Goal: Information Seeking & Learning: Learn about a topic

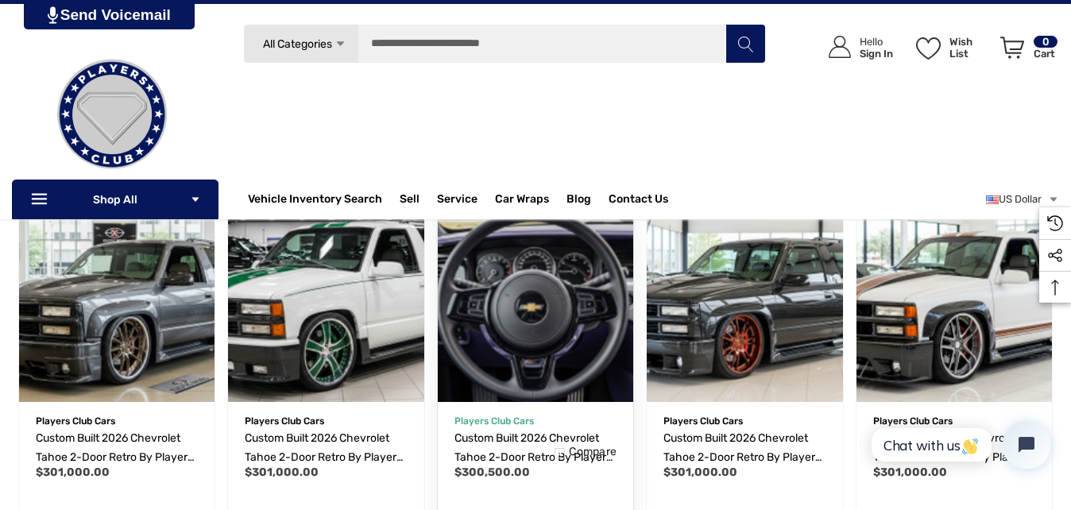
scroll to position [1033, 0]
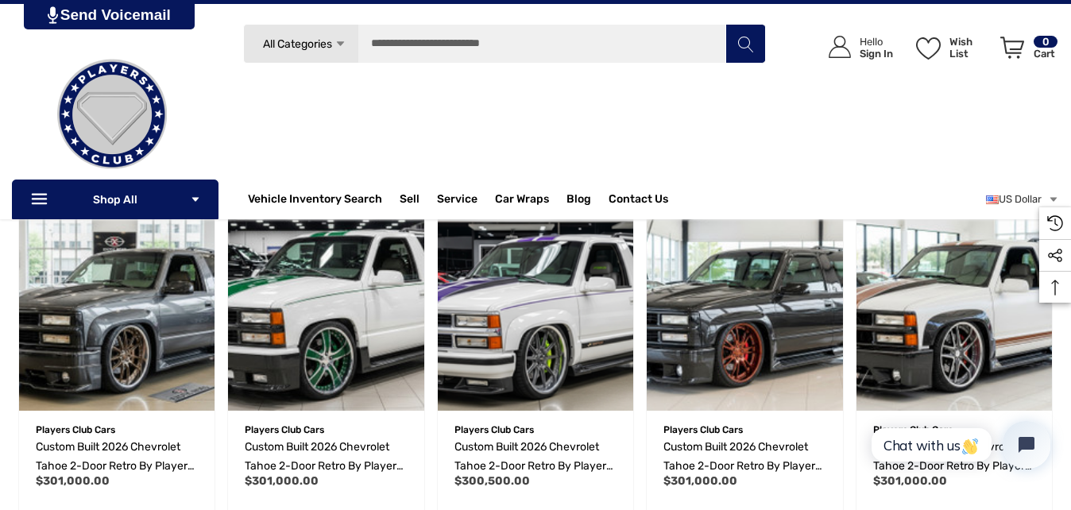
click at [0, 99] on html at bounding box center [535, 81] width 1071 height 2228
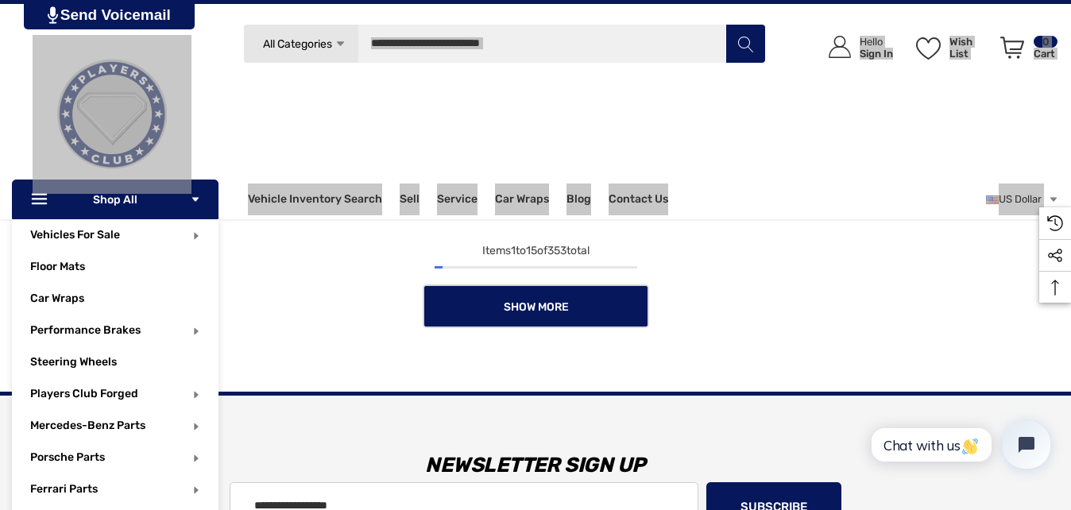
scroll to position [1271, 0]
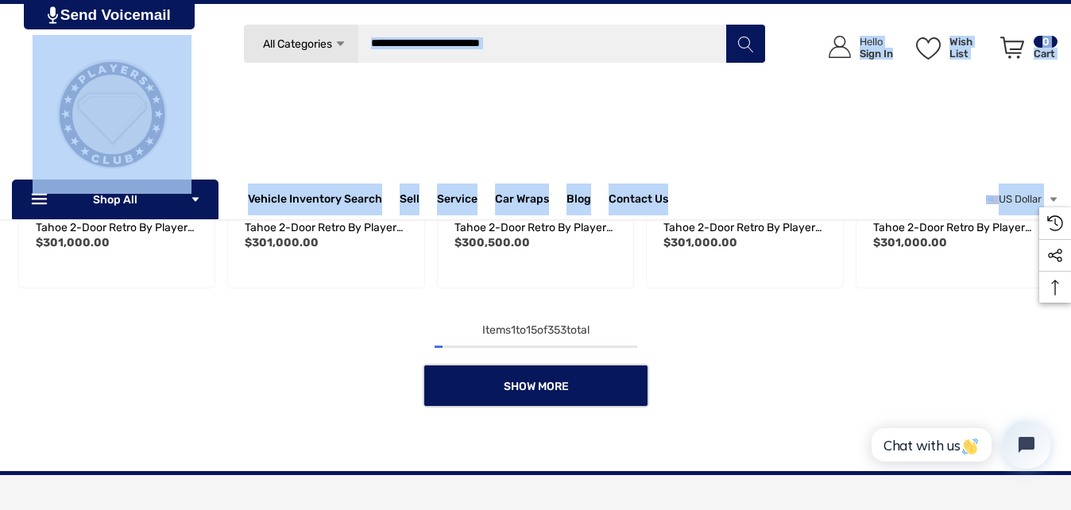
click at [417, 107] on div "Search All Categories Icon Arrow Down Icon Arrow Down Icon Arrow Up Icon Arrow …" at bounding box center [504, 109] width 523 height 170
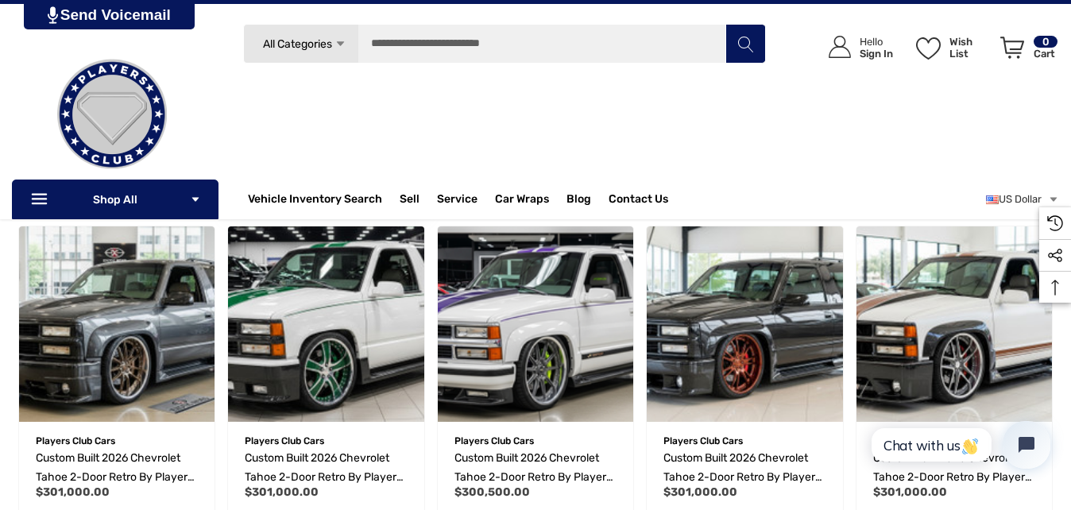
scroll to position [924, 0]
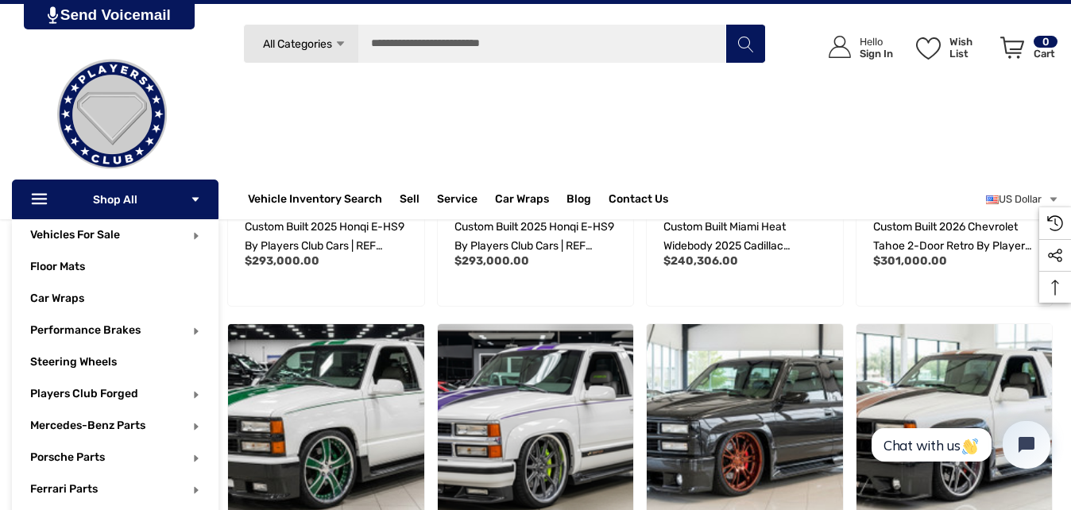
click at [131, 200] on p "Icon Line Icon Line Shop All Icon Arrow Down Icon Arrow Down" at bounding box center [115, 200] width 207 height 40
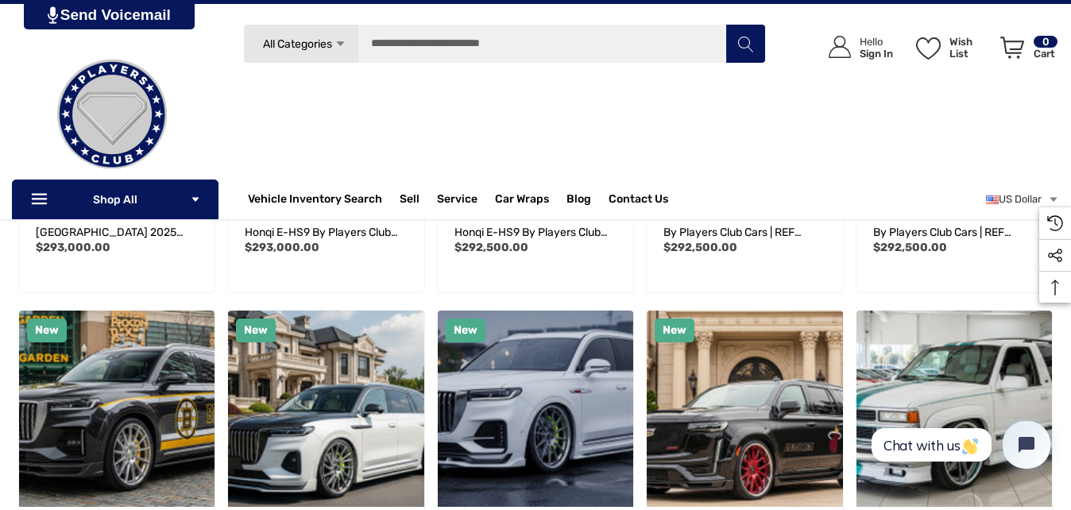
scroll to position [606, 0]
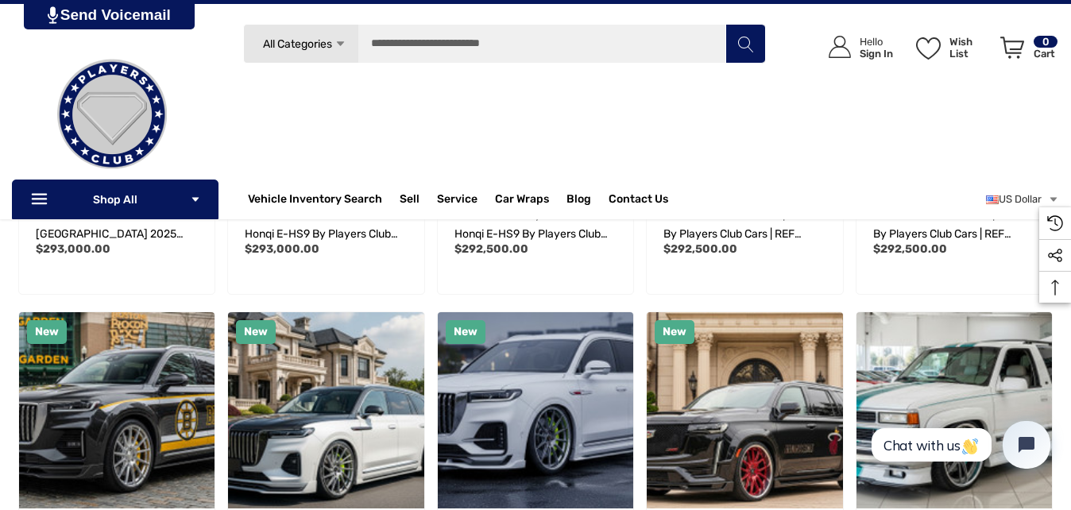
click at [747, 50] on icon "Search" at bounding box center [745, 45] width 16 height 16
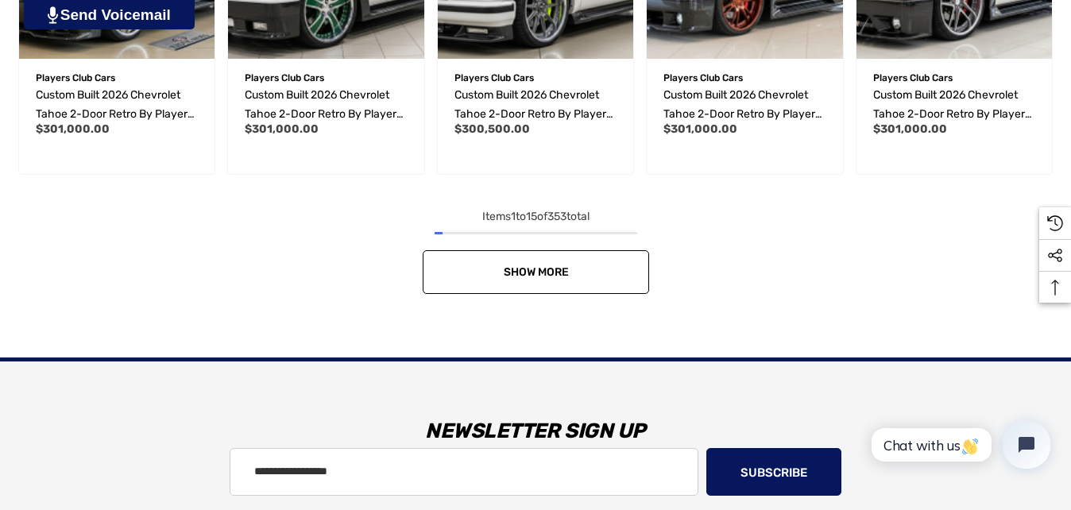
scroll to position [1401, 0]
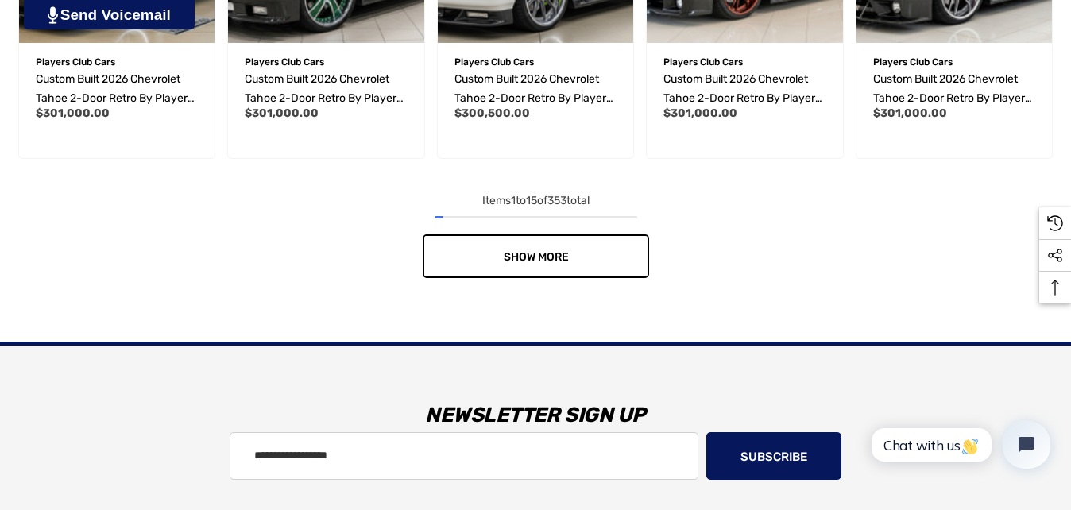
click at [620, 258] on link "Show More" at bounding box center [536, 256] width 226 height 44
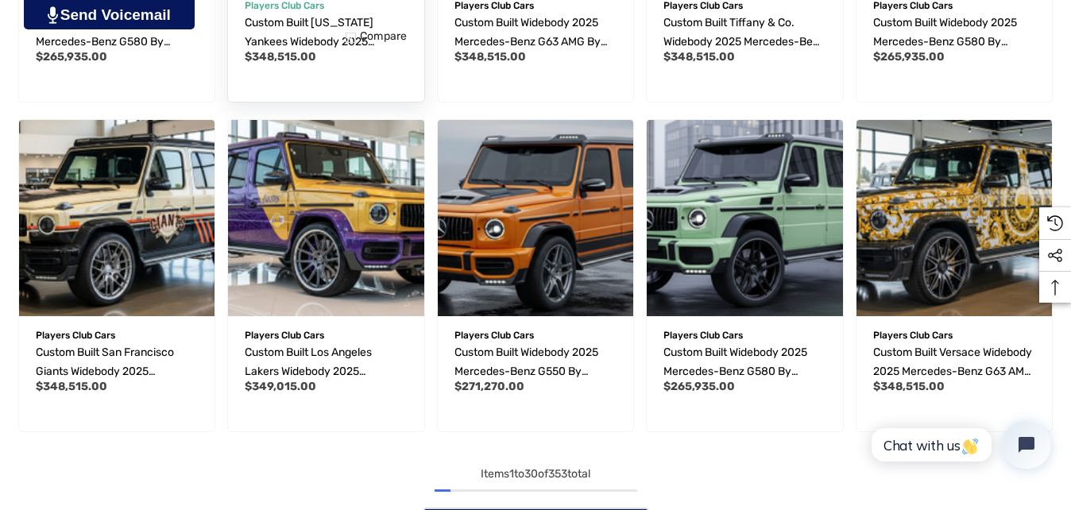
scroll to position [2275, 0]
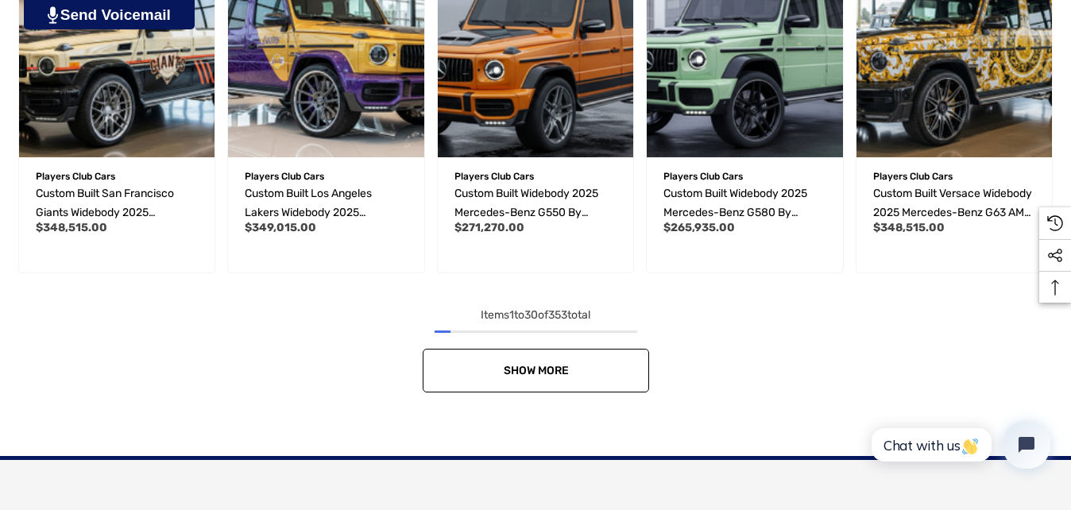
click at [632, 373] on link "Show More" at bounding box center [536, 371] width 226 height 44
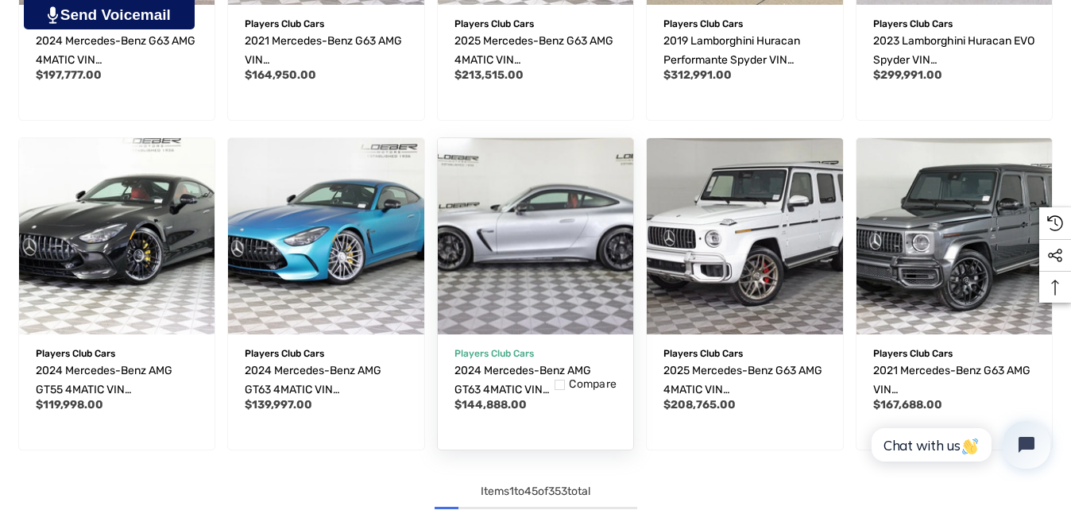
scroll to position [3228, 0]
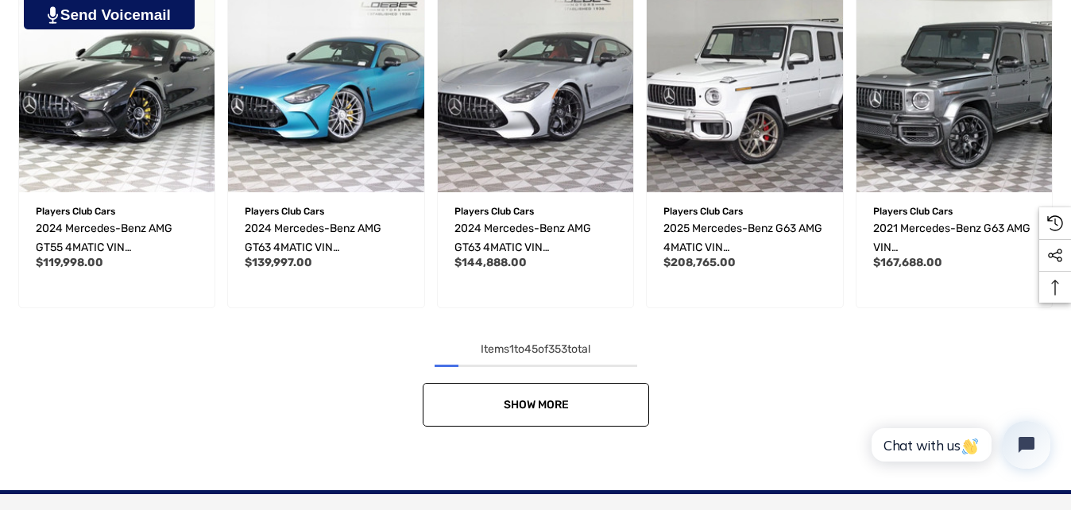
click at [540, 408] on span "Show More" at bounding box center [535, 405] width 65 height 14
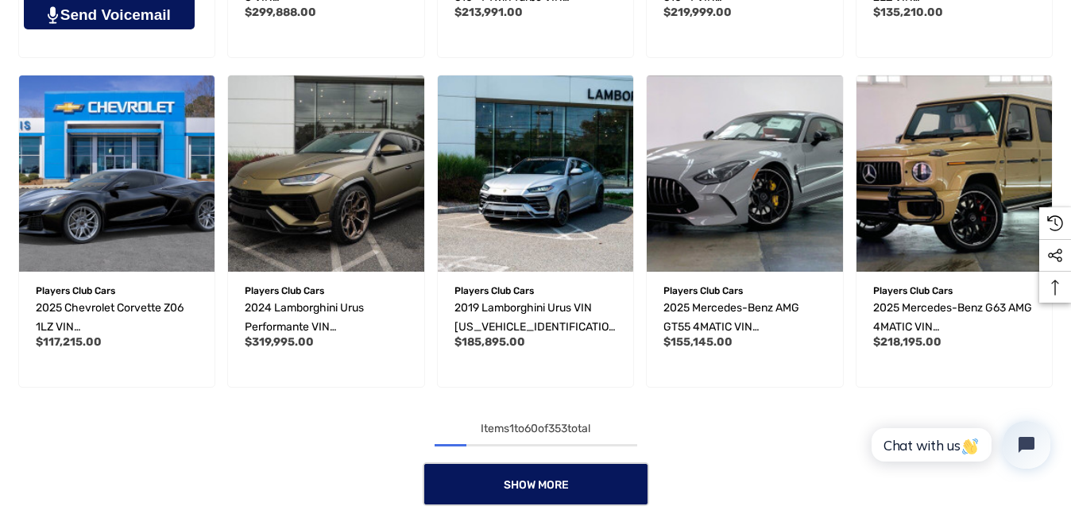
scroll to position [4455, 0]
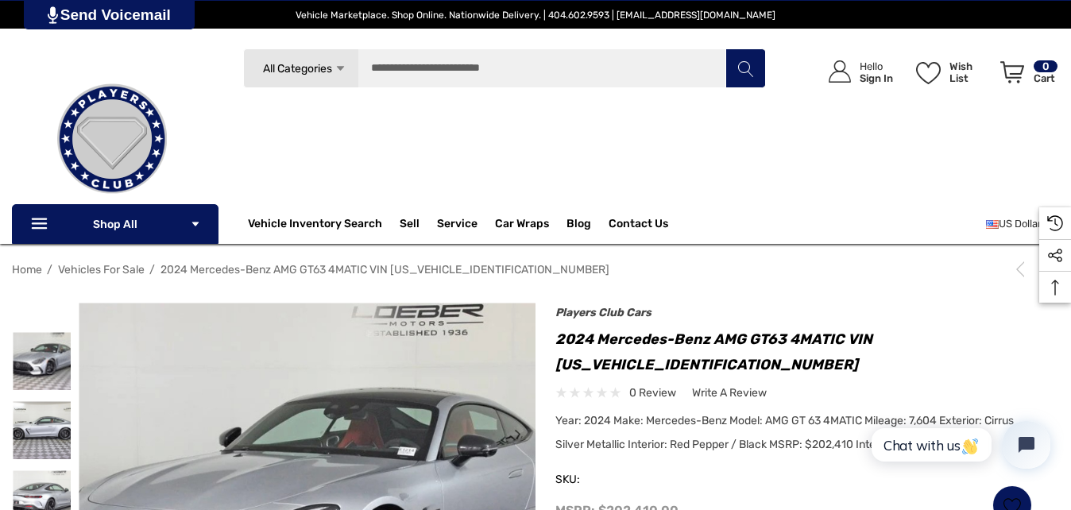
scroll to position [159, 0]
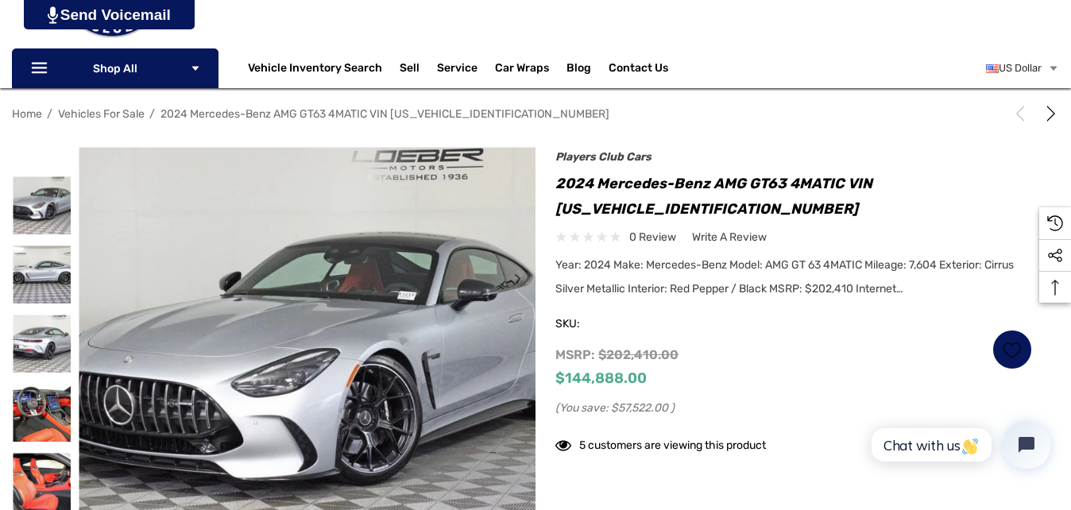
click at [401, 292] on img at bounding box center [193, 430] width 1017 height 763
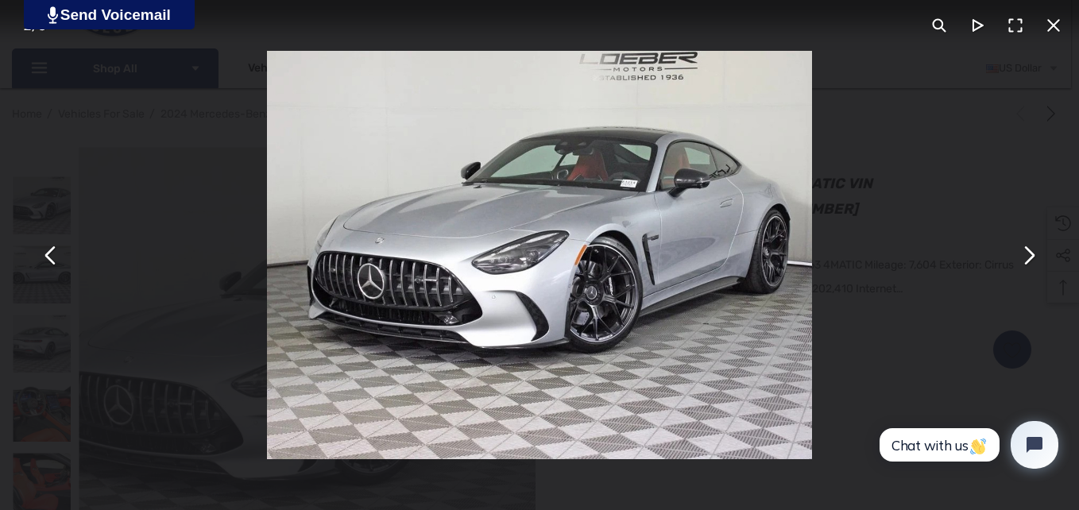
click at [1043, 262] on button "You can close this modal content with the ESC key" at bounding box center [1028, 255] width 38 height 38
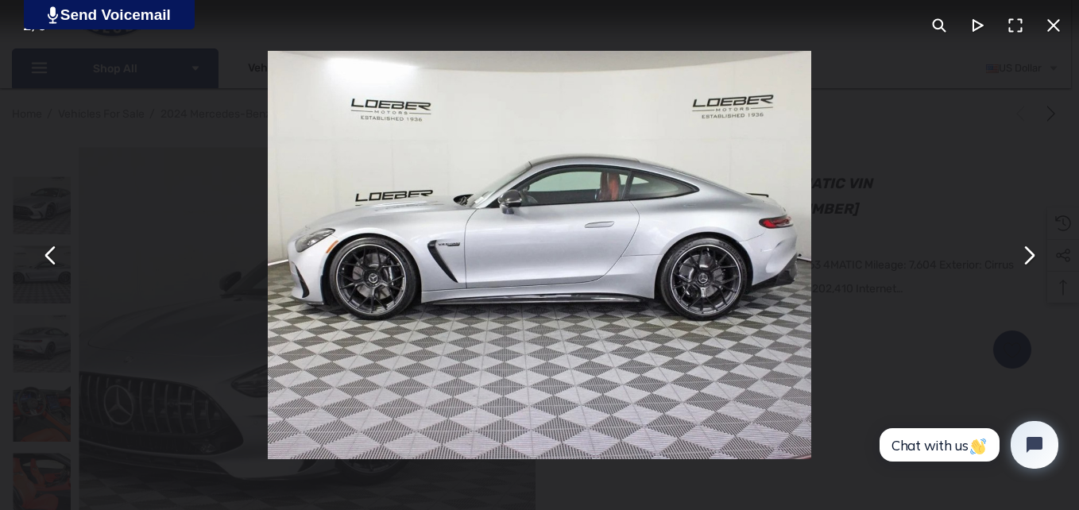
click at [1040, 256] on button "You can close this modal content with the ESC key" at bounding box center [1028, 255] width 38 height 38
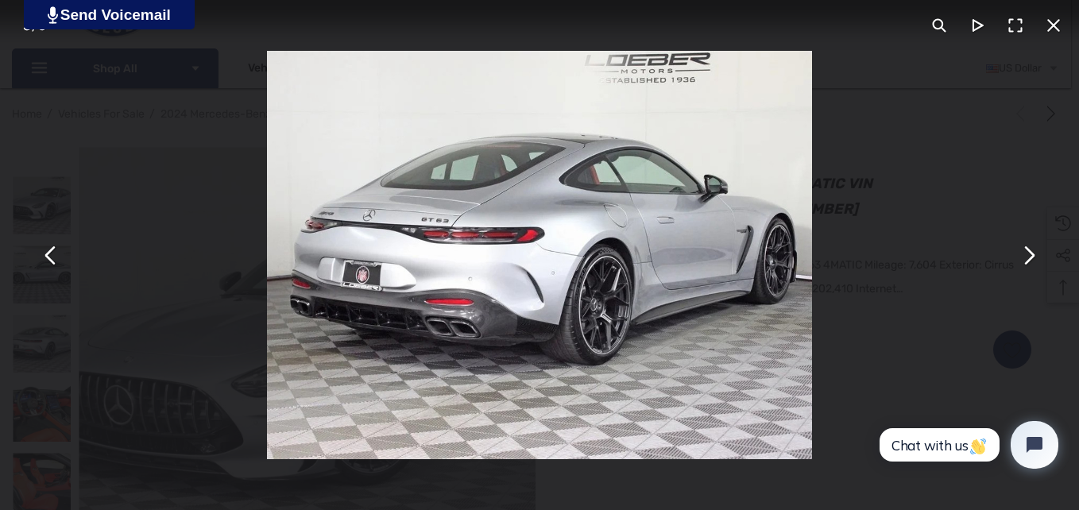
click at [1038, 266] on button "You can close this modal content with the ESC key" at bounding box center [1028, 255] width 38 height 38
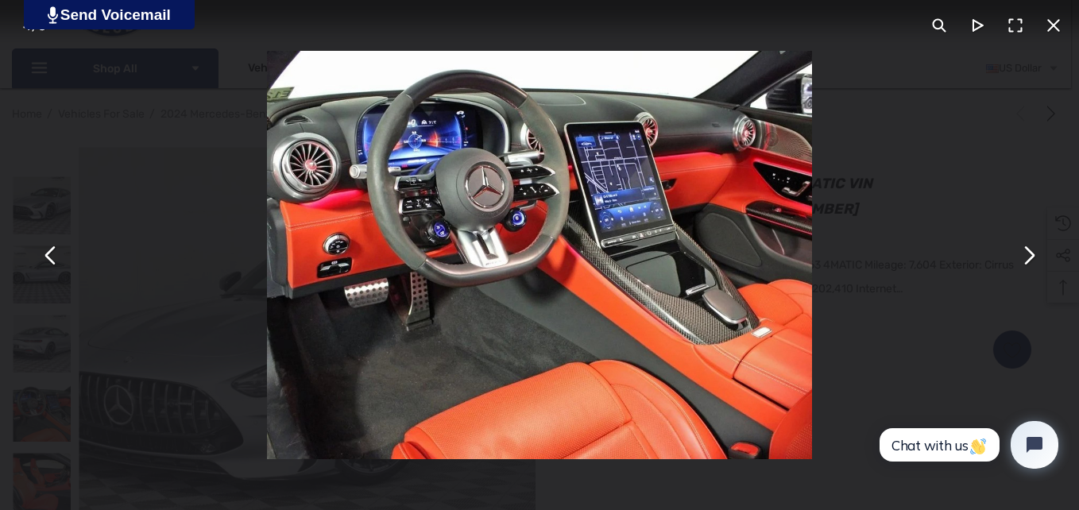
click at [1054, 10] on button "You can close this modal content with the ESC key" at bounding box center [1053, 25] width 38 height 38
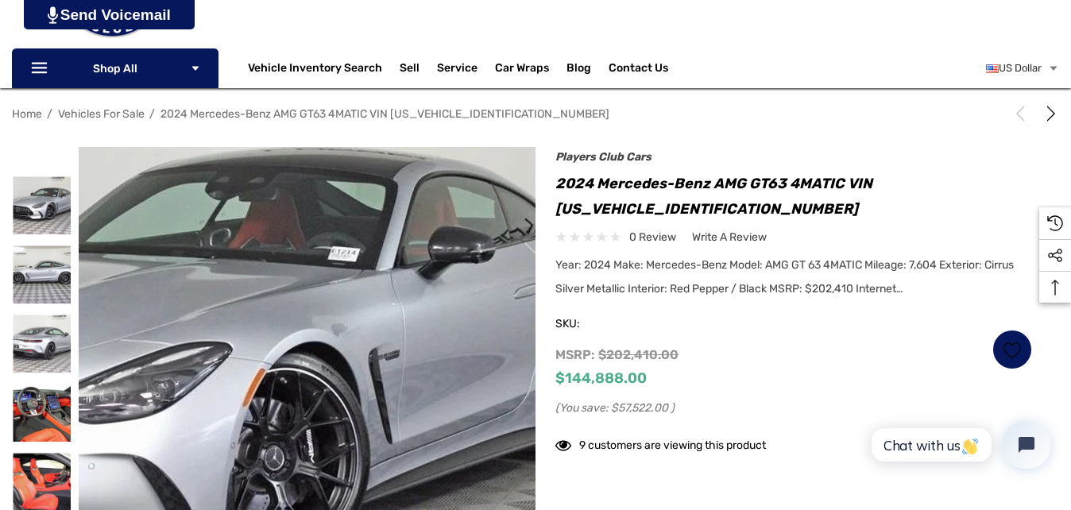
click at [413, 357] on img at bounding box center [177, 387] width 1017 height 763
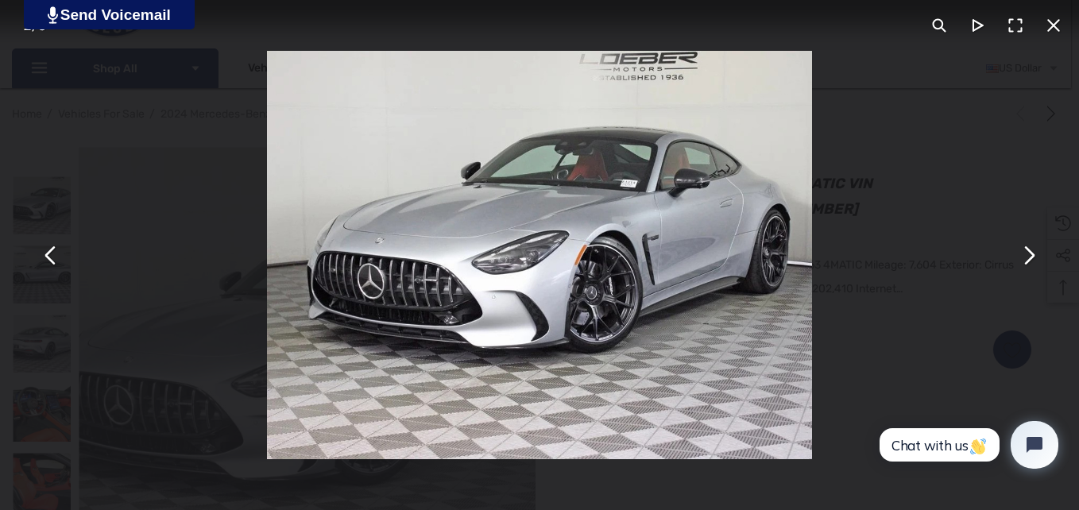
click at [1042, 267] on button "You can close this modal content with the ESC key" at bounding box center [1028, 255] width 38 height 38
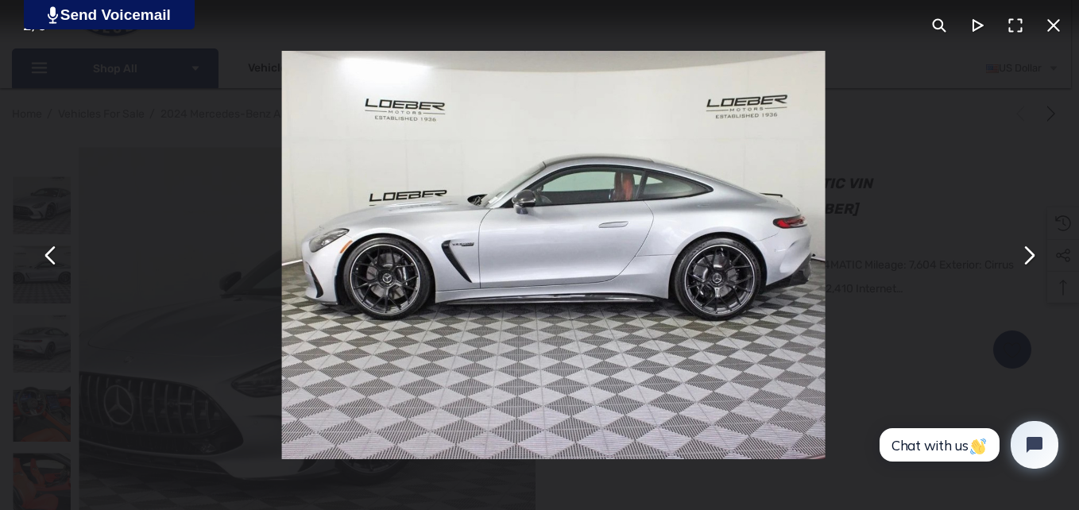
click at [1034, 263] on button "You can close this modal content with the ESC key" at bounding box center [1028, 255] width 38 height 38
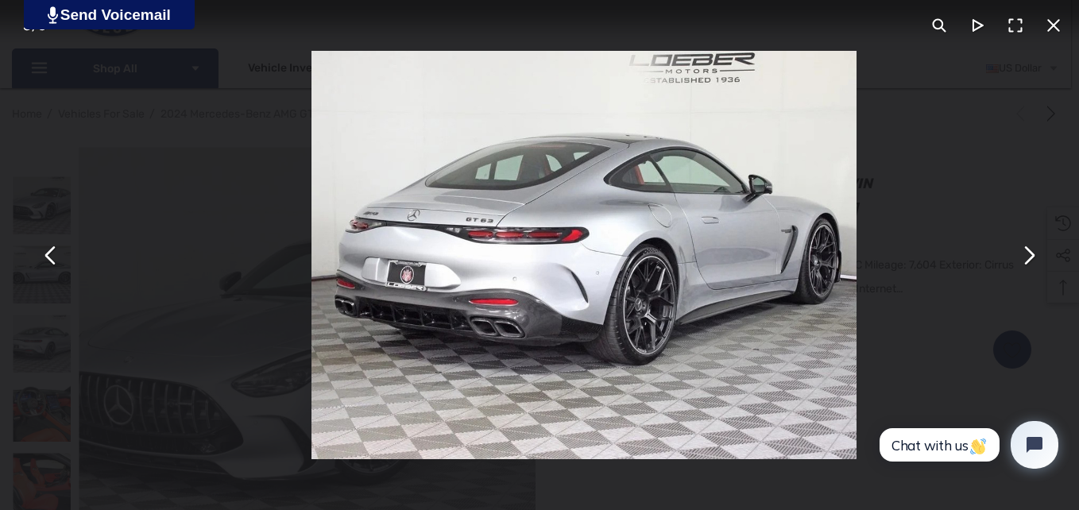
click at [1034, 263] on button "You can close this modal content with the ESC key" at bounding box center [1028, 255] width 38 height 38
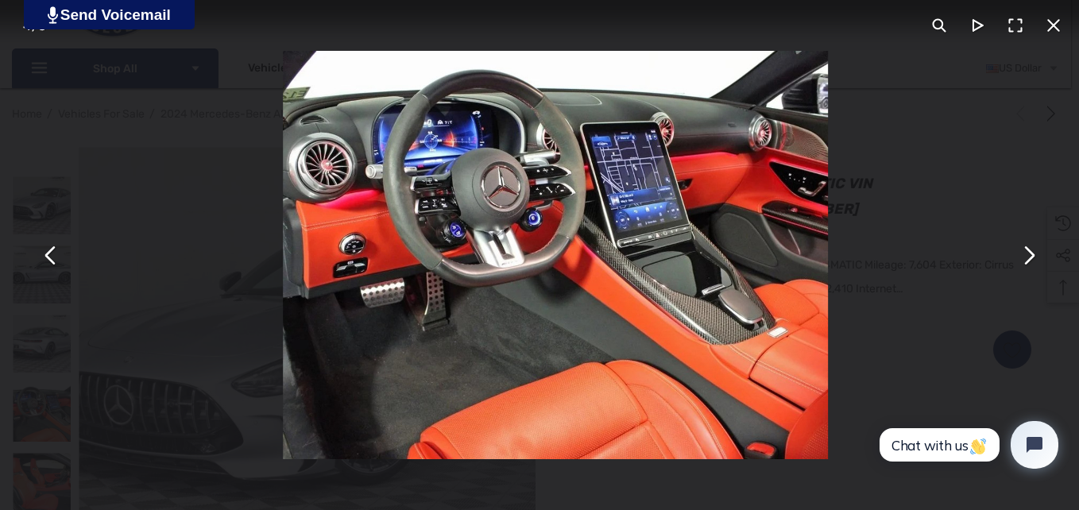
click at [1034, 263] on button "You can close this modal content with the ESC key" at bounding box center [1028, 255] width 38 height 38
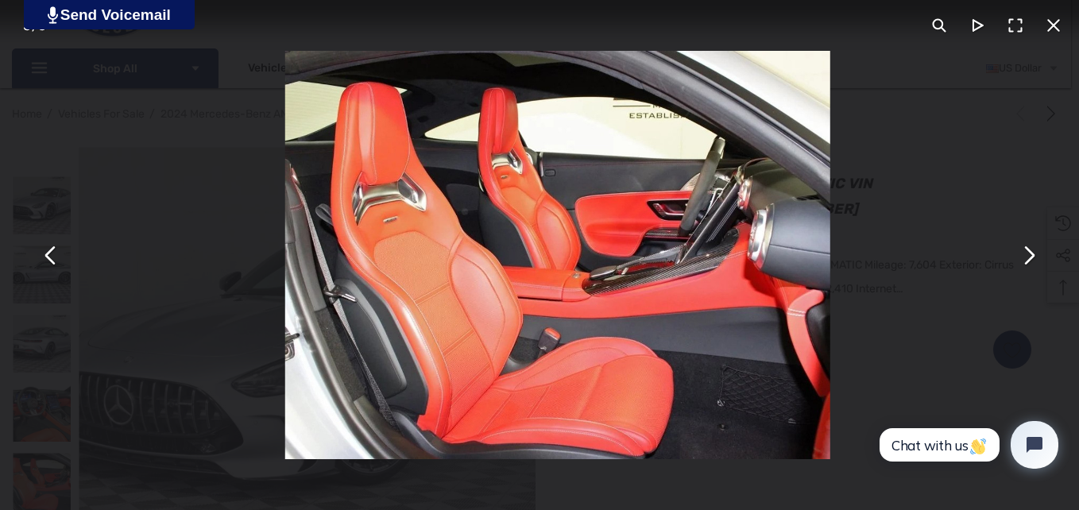
click at [1034, 263] on button "You can close this modal content with the ESC key" at bounding box center [1028, 255] width 38 height 38
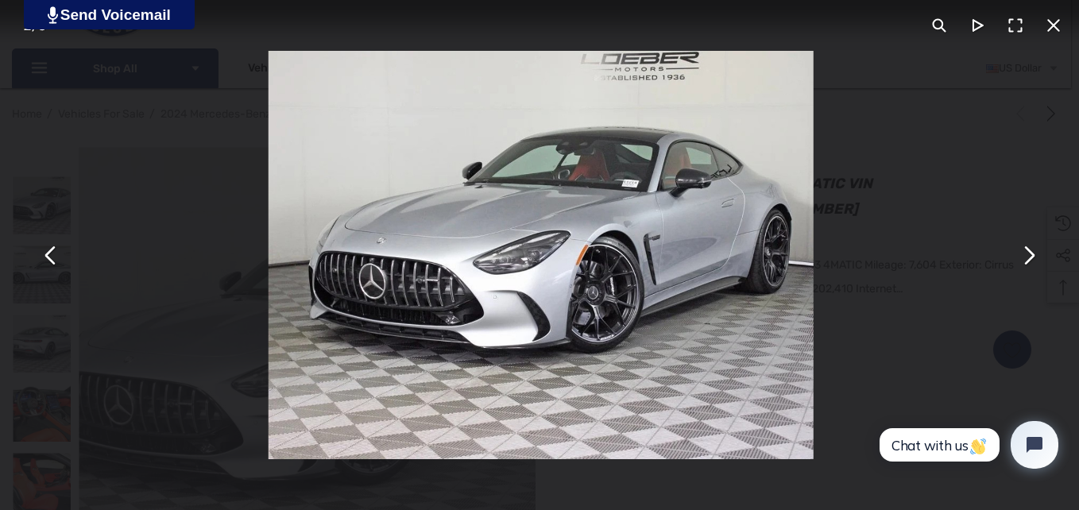
click at [1034, 263] on button "You can close this modal content with the ESC key" at bounding box center [1028, 255] width 38 height 38
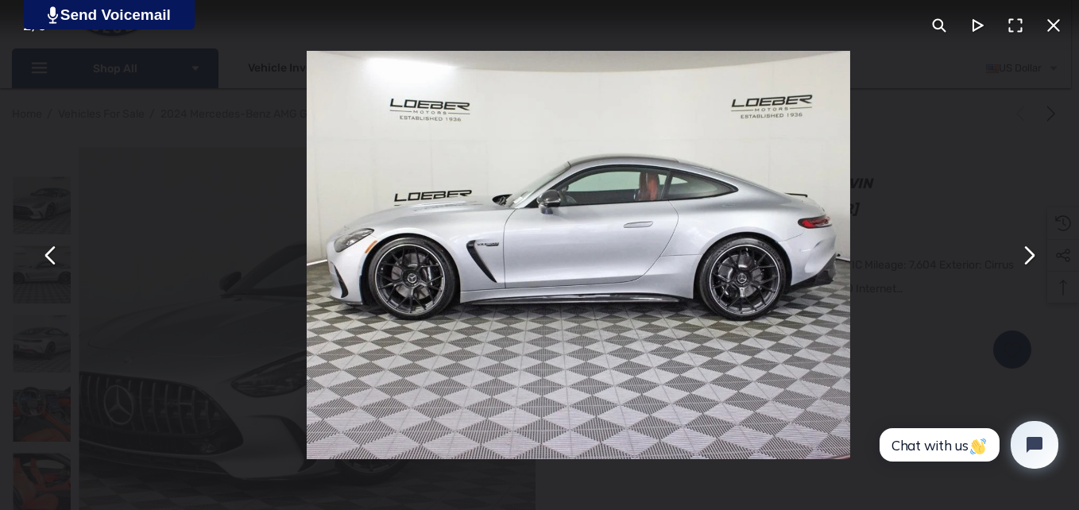
click at [1034, 264] on button "You can close this modal content with the ESC key" at bounding box center [1028, 255] width 38 height 38
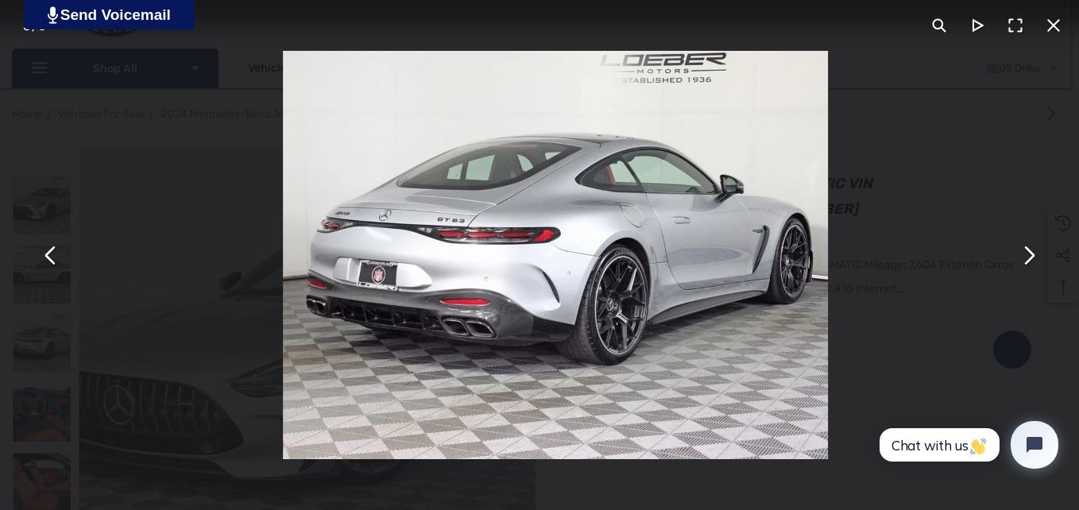
click at [1034, 264] on button "You can close this modal content with the ESC key" at bounding box center [1028, 255] width 38 height 38
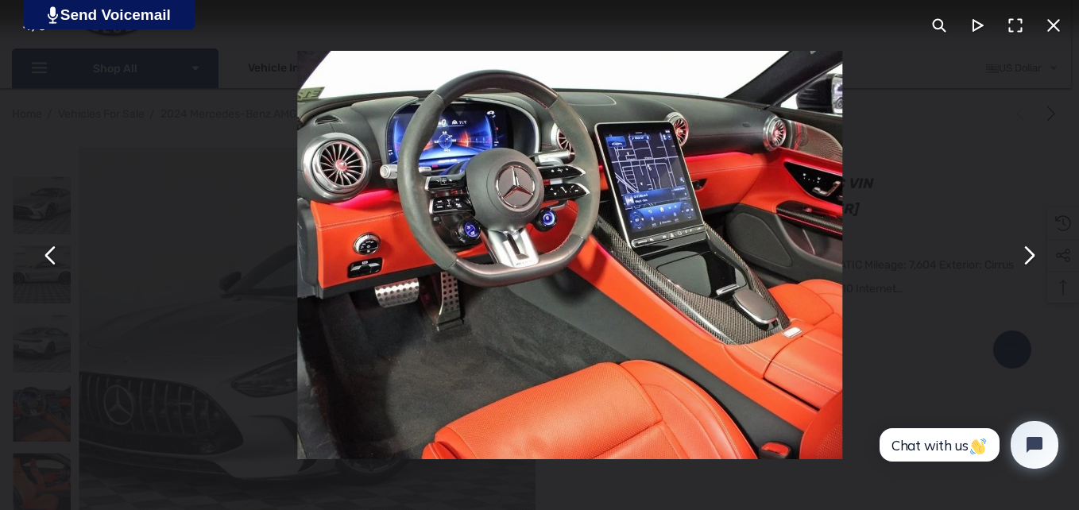
click at [1034, 264] on button "You can close this modal content with the ESC key" at bounding box center [1028, 255] width 38 height 38
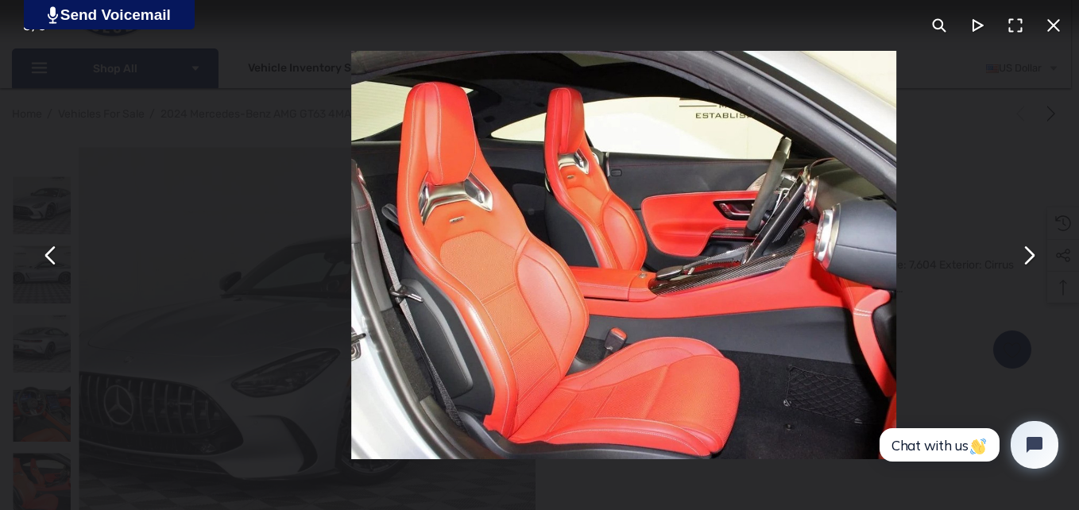
click at [1034, 264] on button "You can close this modal content with the ESC key" at bounding box center [1028, 255] width 38 height 38
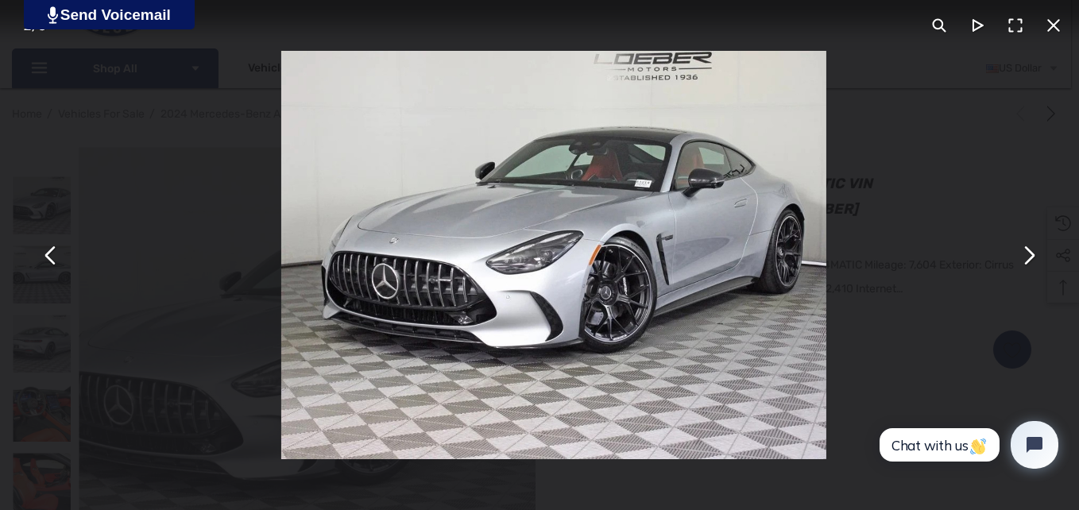
click at [1034, 264] on button "You can close this modal content with the ESC key" at bounding box center [1028, 255] width 38 height 38
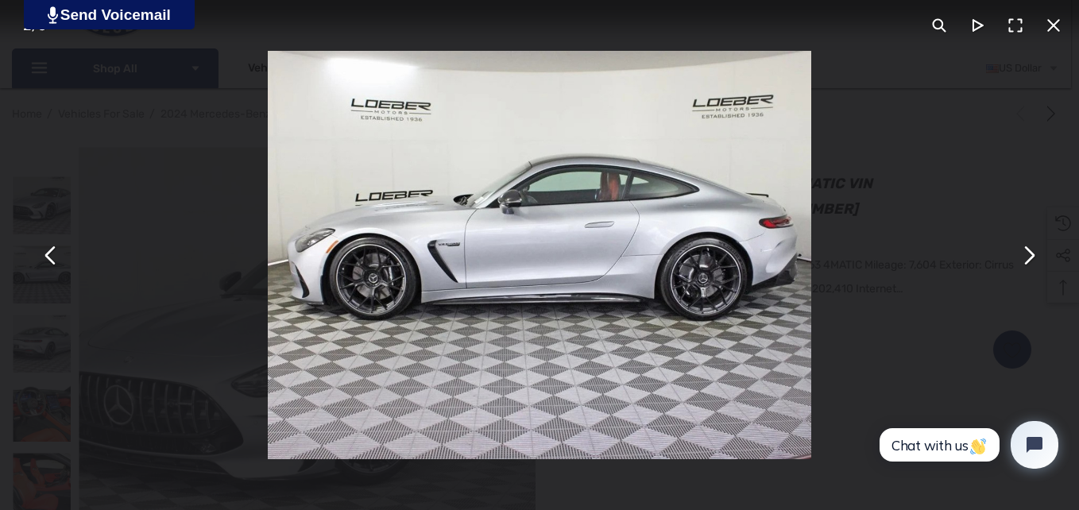
click at [1022, 275] on div "You can close this modal content with the ESC key" at bounding box center [539, 255] width 1079 height 510
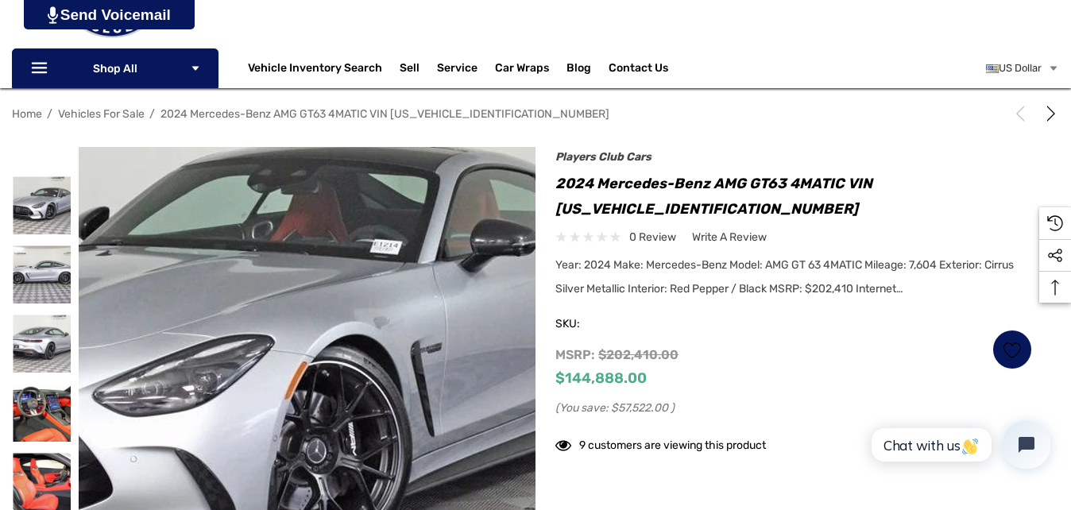
click at [379, 368] on img at bounding box center [219, 380] width 1017 height 763
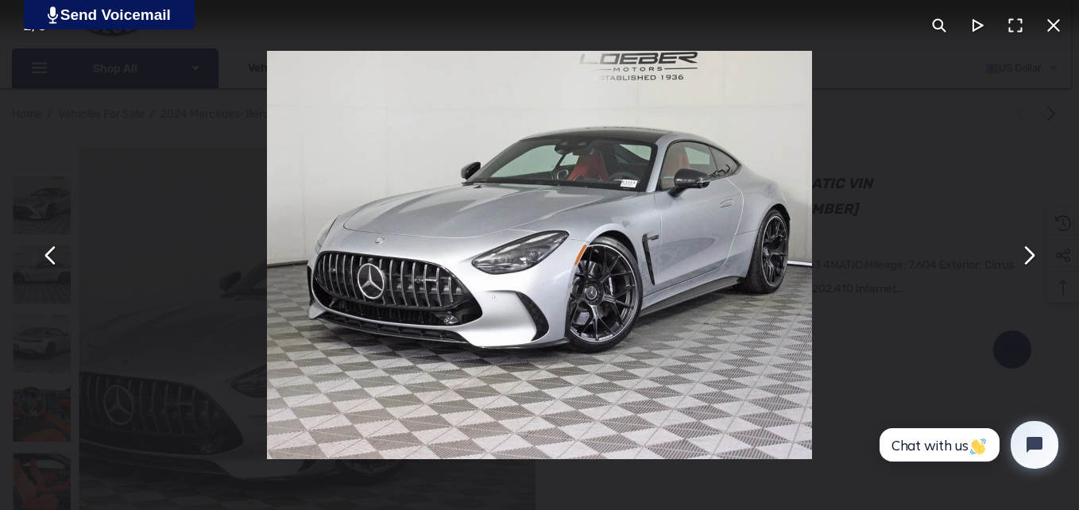
click at [1024, 269] on button "You can close this modal content with the ESC key" at bounding box center [1028, 255] width 38 height 38
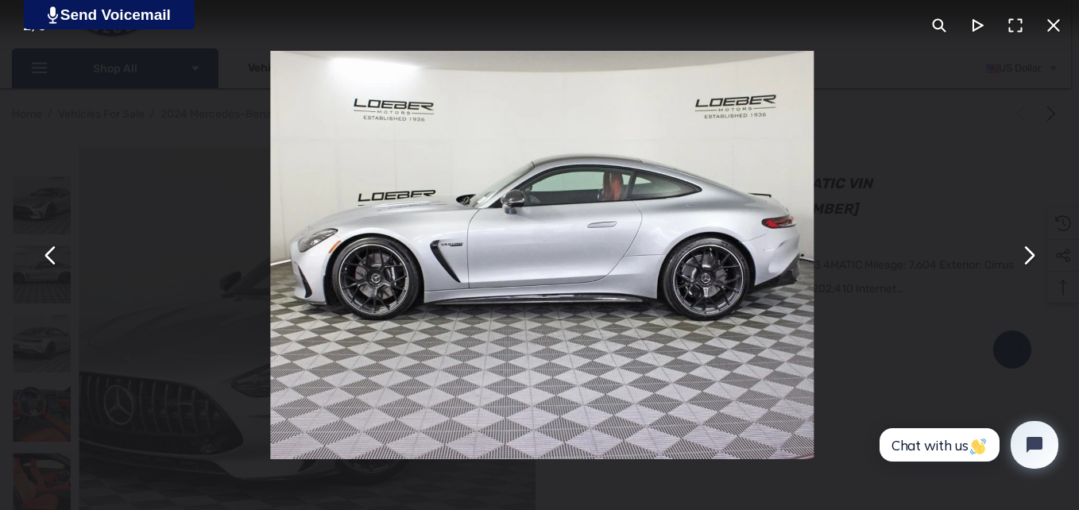
click at [1024, 269] on button "You can close this modal content with the ESC key" at bounding box center [1028, 255] width 38 height 38
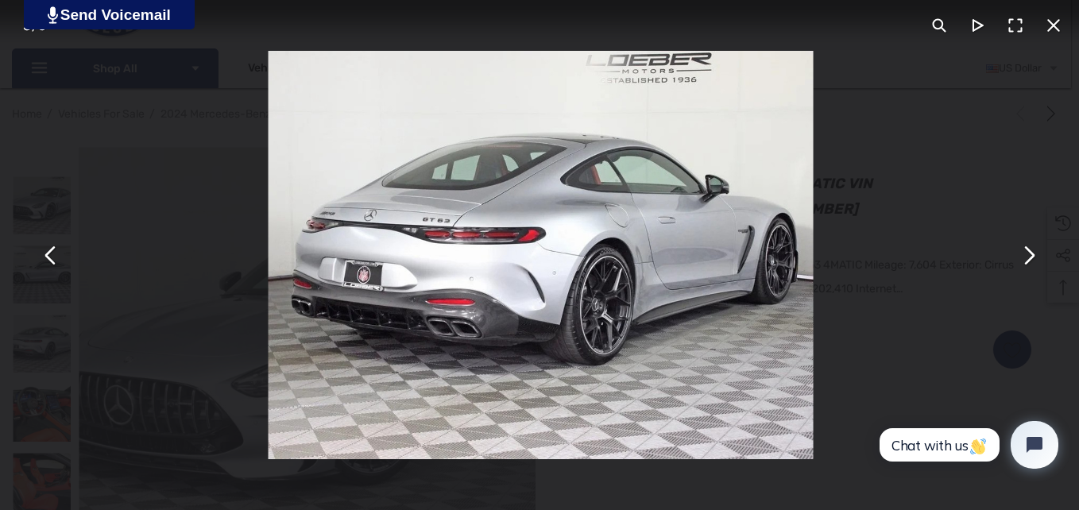
click at [1024, 269] on button "You can close this modal content with the ESC key" at bounding box center [1028, 255] width 38 height 38
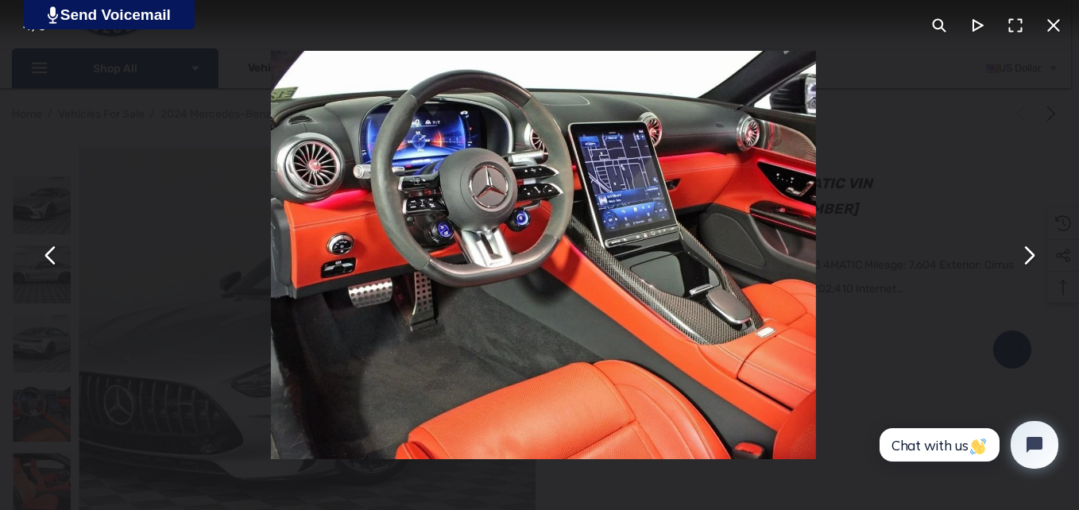
click at [1024, 269] on button "You can close this modal content with the ESC key" at bounding box center [1028, 255] width 38 height 38
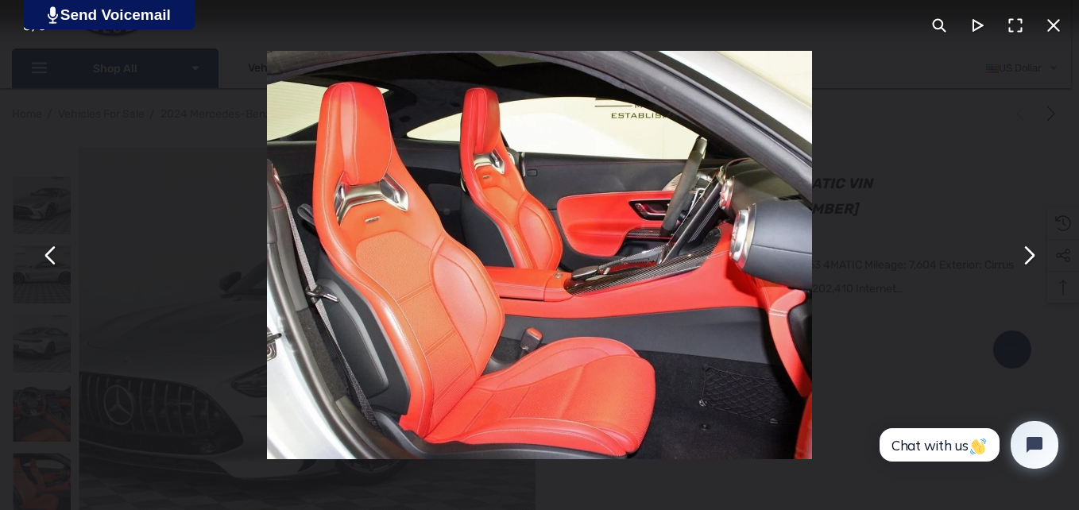
click at [1038, 257] on button "You can close this modal content with the ESC key" at bounding box center [1028, 255] width 38 height 38
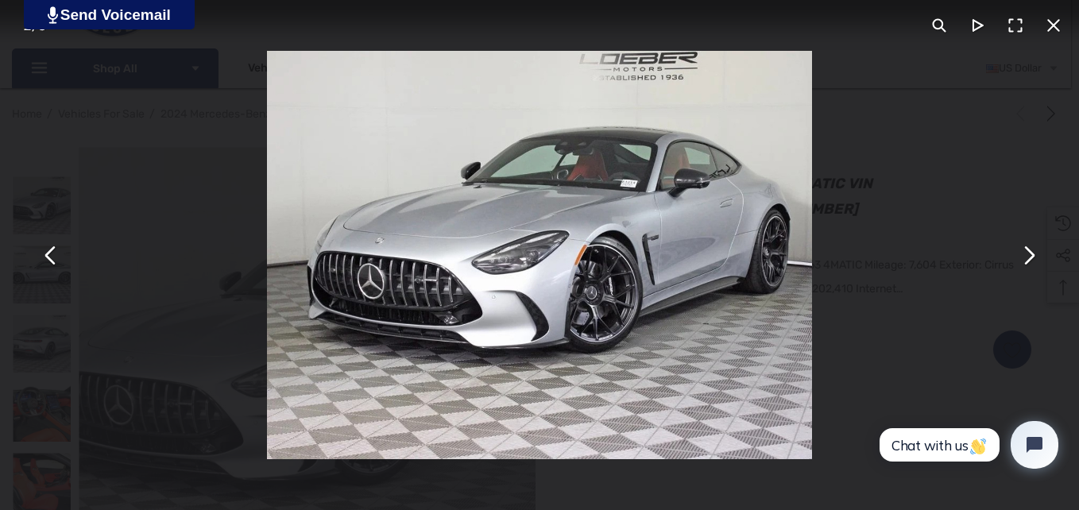
click at [1055, 22] on button "You can close this modal content with the ESC key" at bounding box center [1053, 25] width 38 height 38
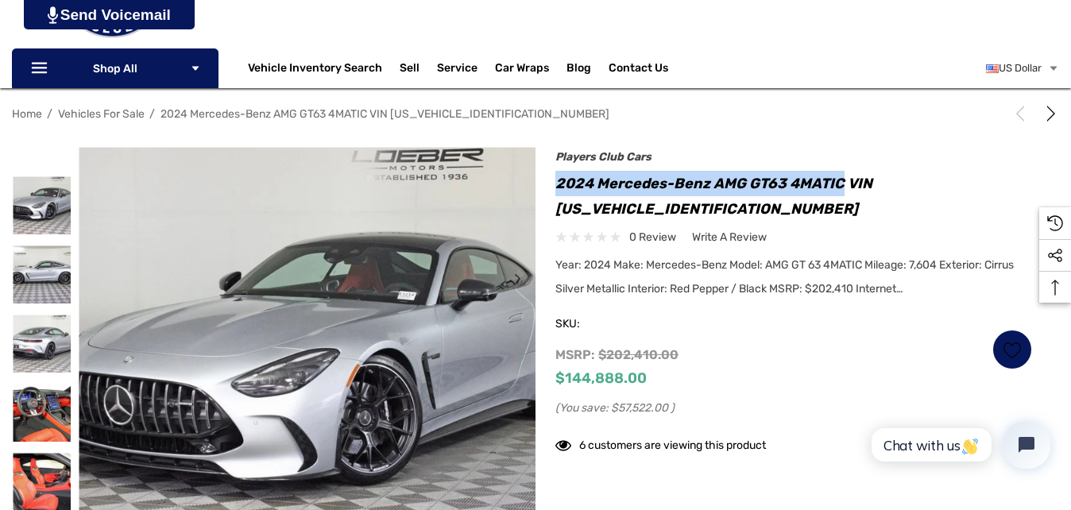
drag, startPoint x: 559, startPoint y: 181, endPoint x: 842, endPoint y: 187, distance: 283.7
click at [842, 187] on h1 "2024 Mercedes-Benz AMG GT63 4MATIC VIN [US_VEHICLE_IDENTIFICATION_NUMBER]" at bounding box center [793, 196] width 477 height 51
copy h1 "2024 Mercedes-Benz AMG GT63 4MATIC"
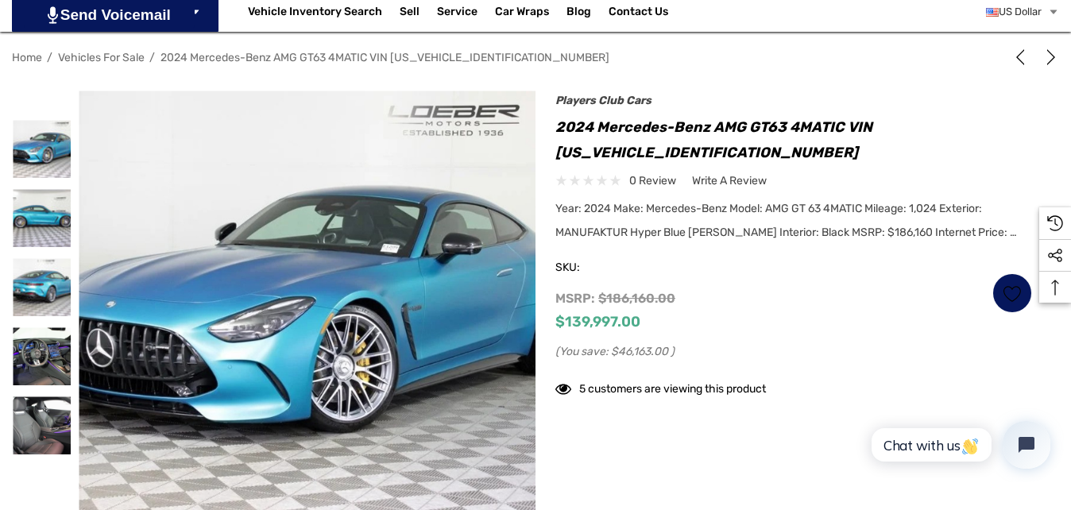
scroll to position [224, 0]
